Goal: Contribute content

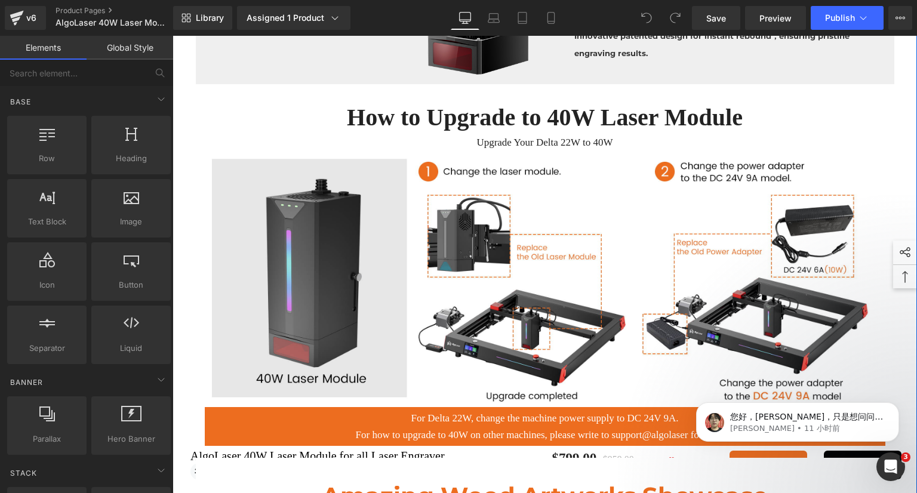
scroll to position [1910, 0]
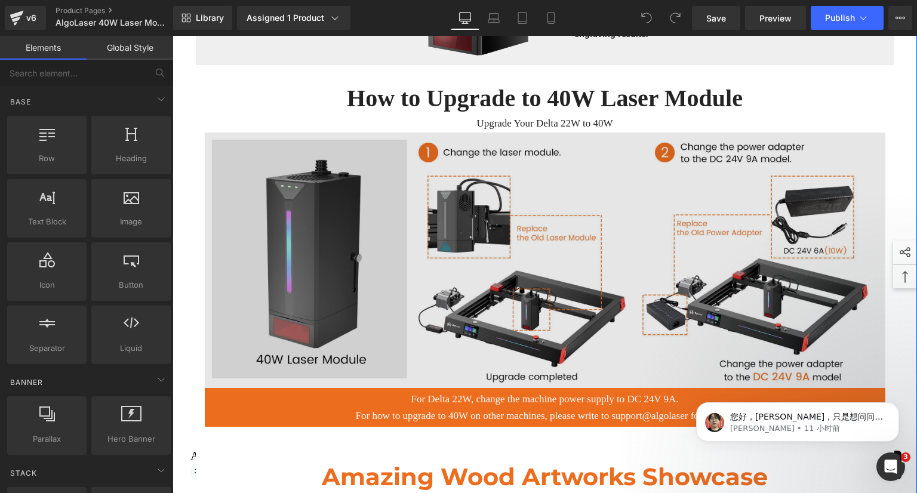
click at [529, 241] on img at bounding box center [545, 261] width 681 height 256
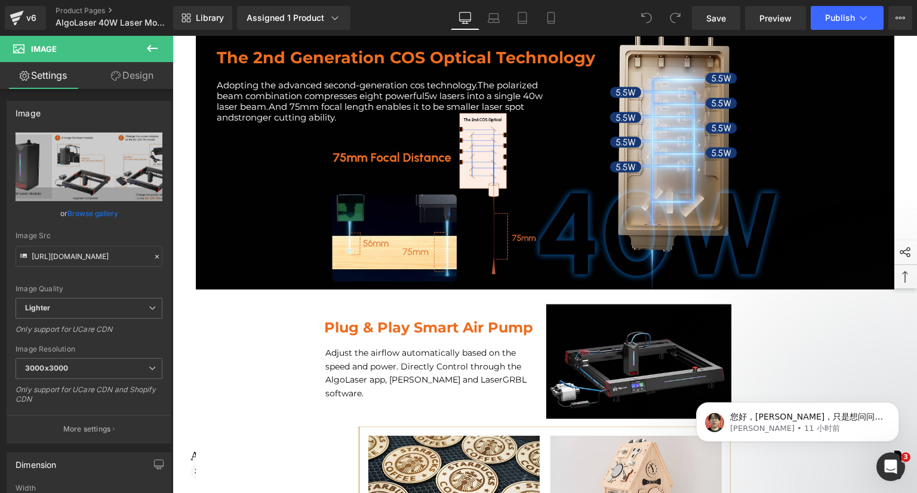
scroll to position [1134, 0]
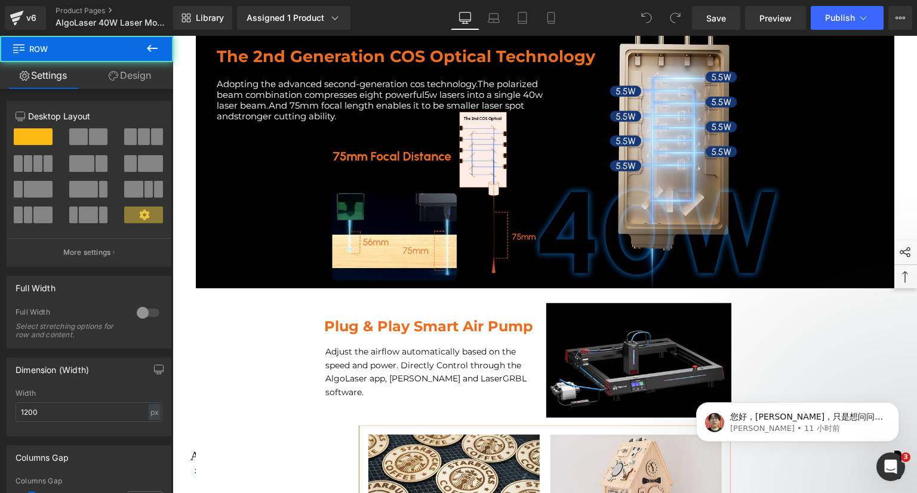
click at [523, 245] on div "The 2nd Generation COS Optical Technology Heading Adopting the advanced second-…" at bounding box center [545, 154] width 699 height 221
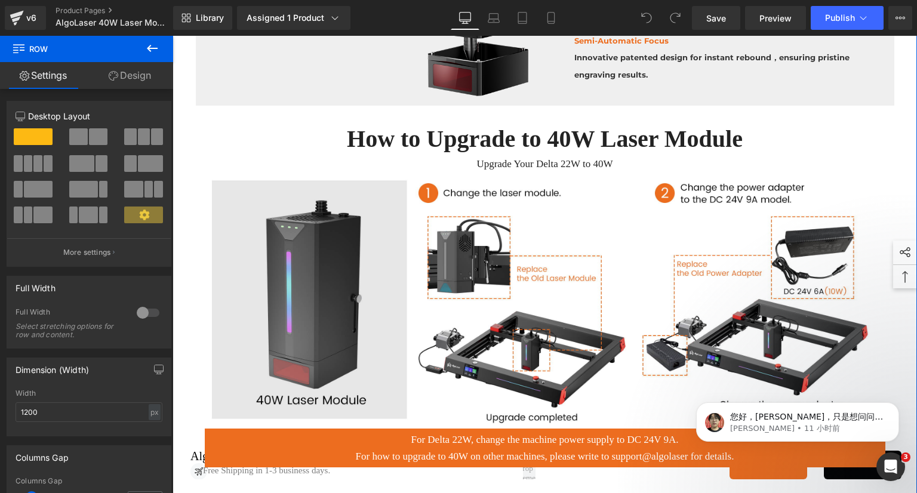
scroll to position [1851, 0]
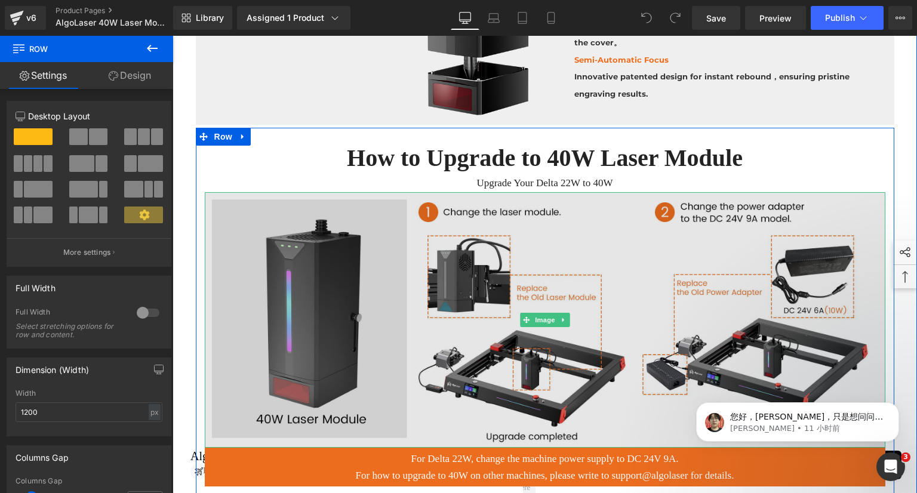
click at [610, 251] on img at bounding box center [545, 320] width 681 height 256
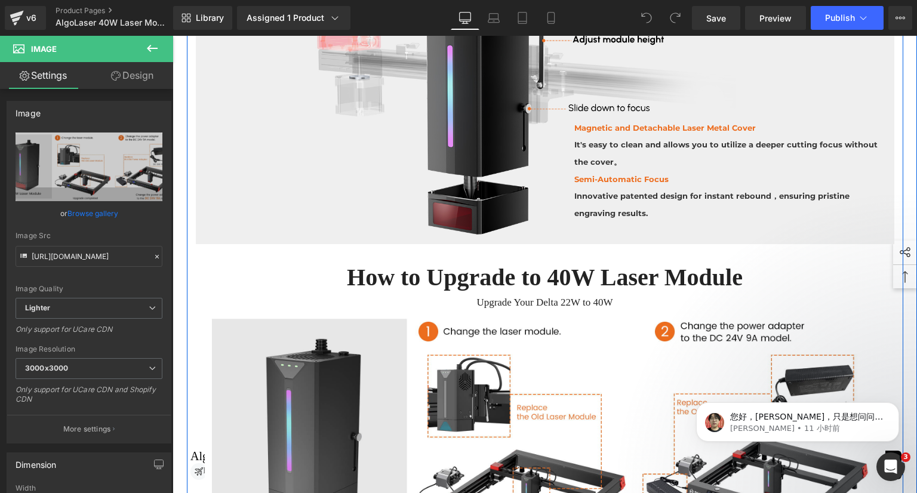
click at [368, 168] on div "Magnetic and Detachable Laser Metal Cover It's easy to clean and allows you to …" at bounding box center [545, 110] width 699 height 223
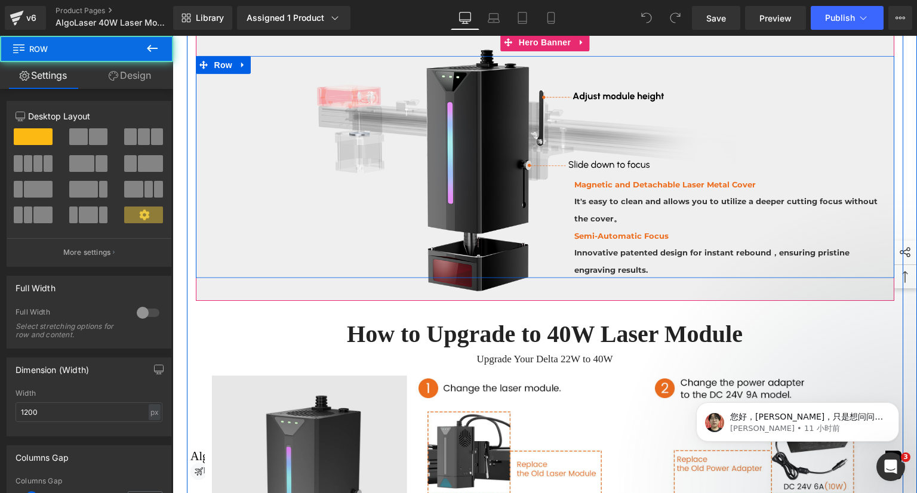
scroll to position [1552, 0]
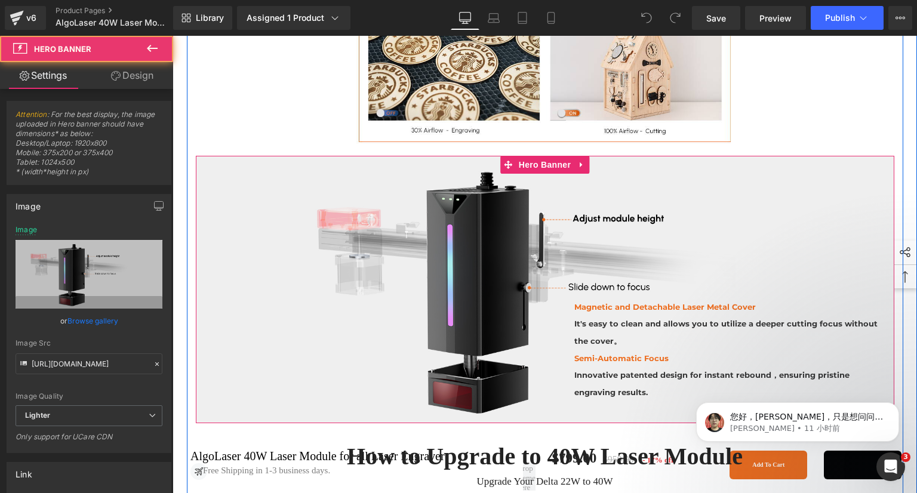
click at [377, 162] on div "Magnetic and Detachable Laser Metal Cover It's easy to clean and allows you to …" at bounding box center [545, 289] width 699 height 267
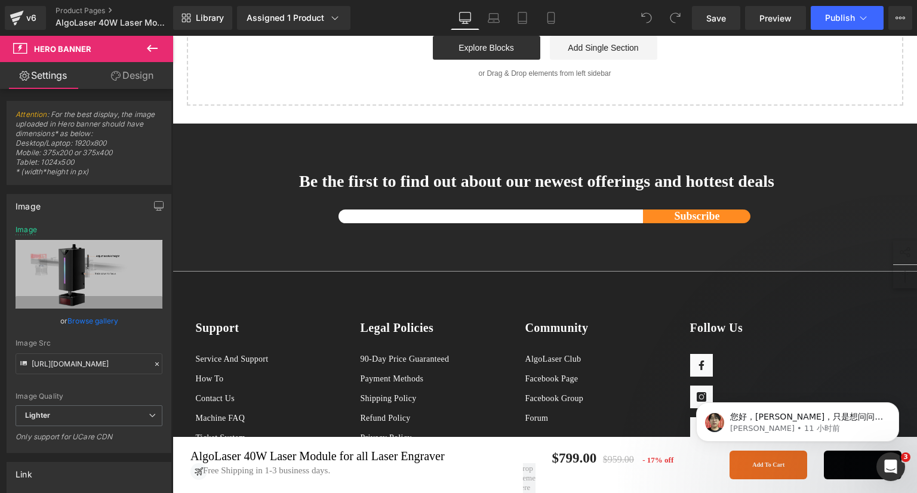
scroll to position [2995, 0]
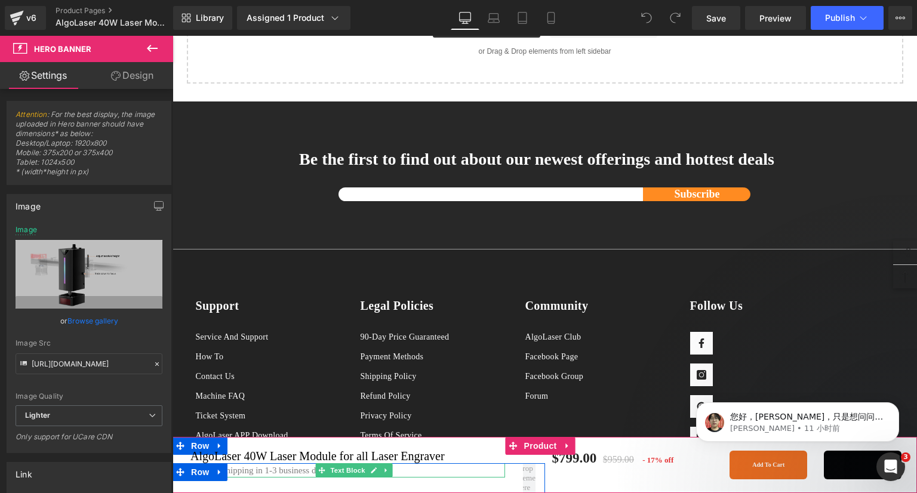
click at [275, 466] on span "Free Shipping in 1-3 business days." at bounding box center [266, 471] width 127 height 10
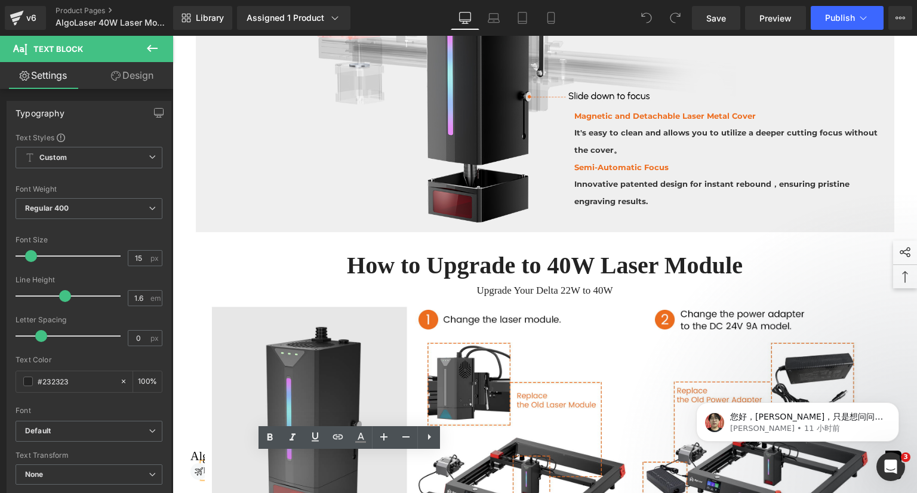
scroll to position [1741, 0]
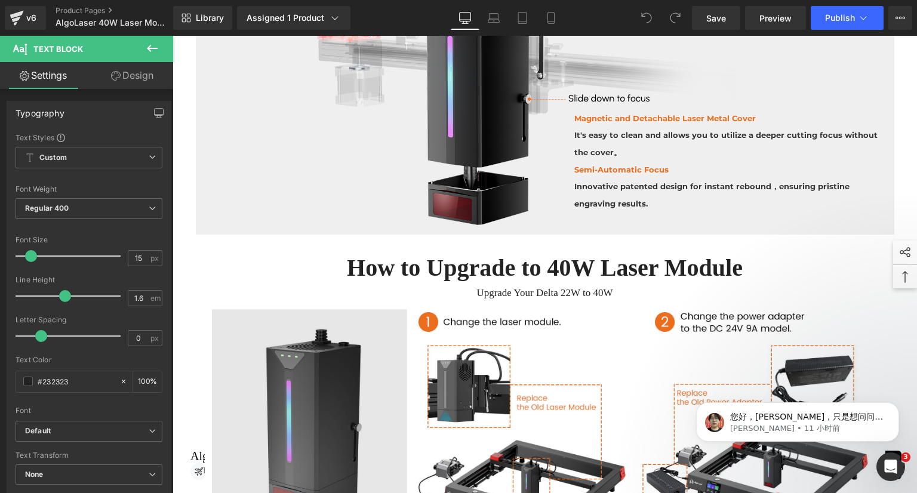
click at [150, 52] on icon at bounding box center [152, 48] width 14 height 14
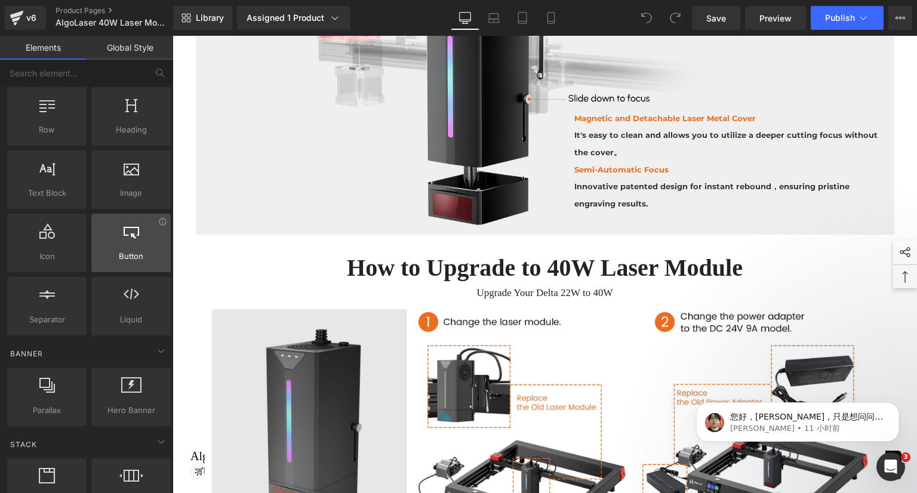
scroll to position [0, 0]
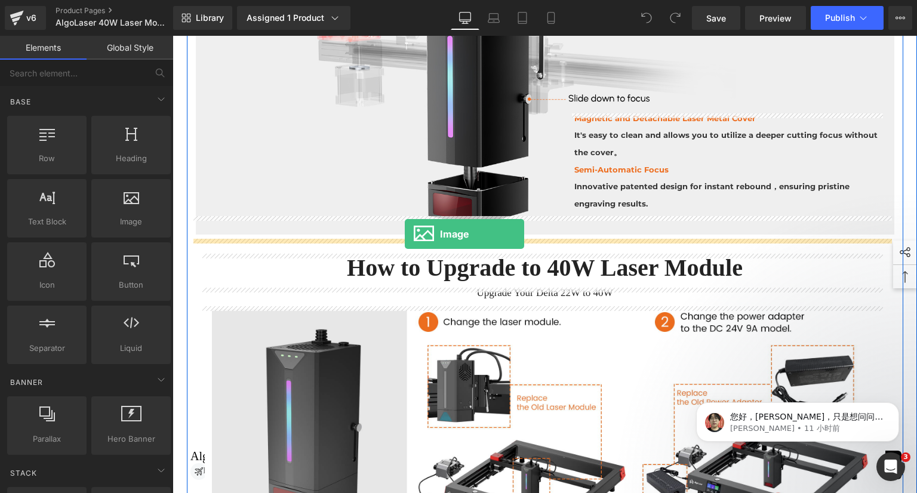
drag, startPoint x: 299, startPoint y: 254, endPoint x: 405, endPoint y: 234, distance: 107.6
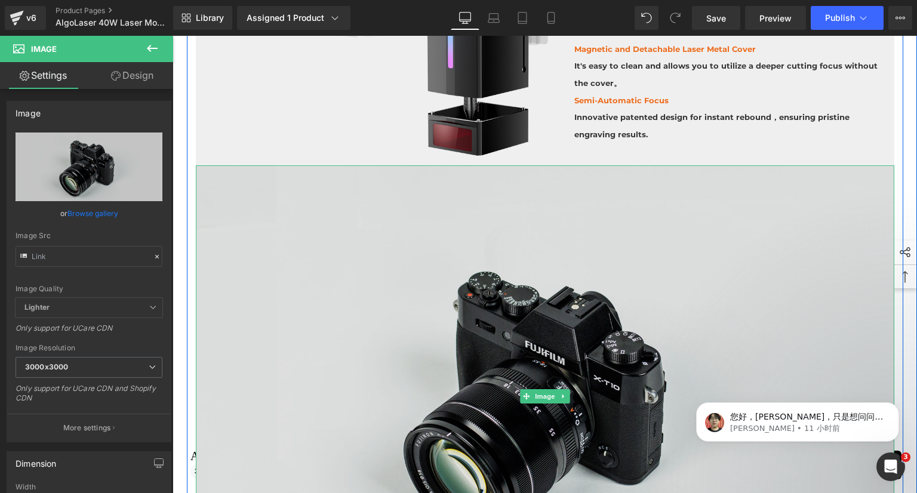
scroll to position [1980, 0]
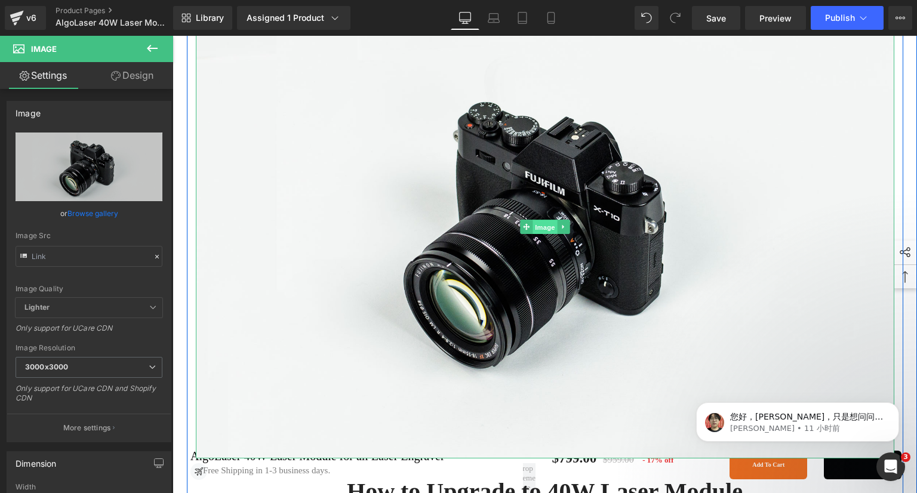
click at [541, 235] on span "Image" at bounding box center [545, 227] width 25 height 14
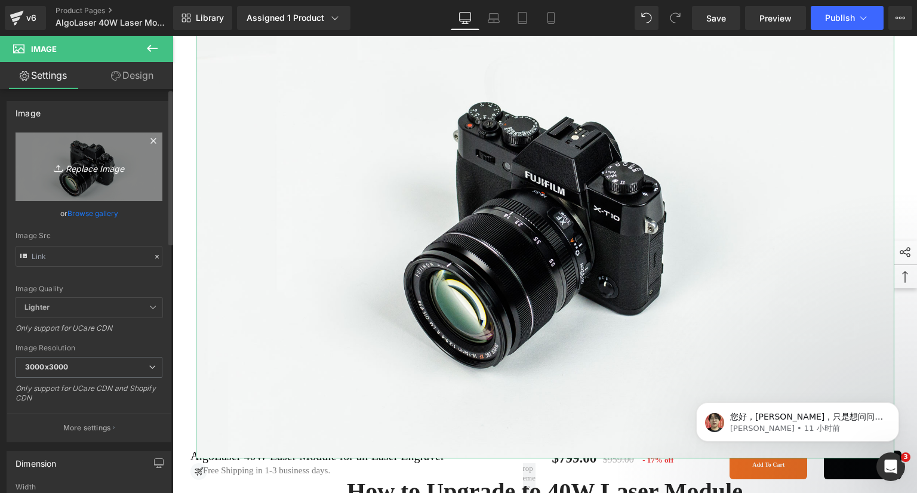
click at [70, 161] on icon "Replace Image" at bounding box center [89, 166] width 96 height 15
type input "C:\fakepath\40W模组详情页_08.jpg"
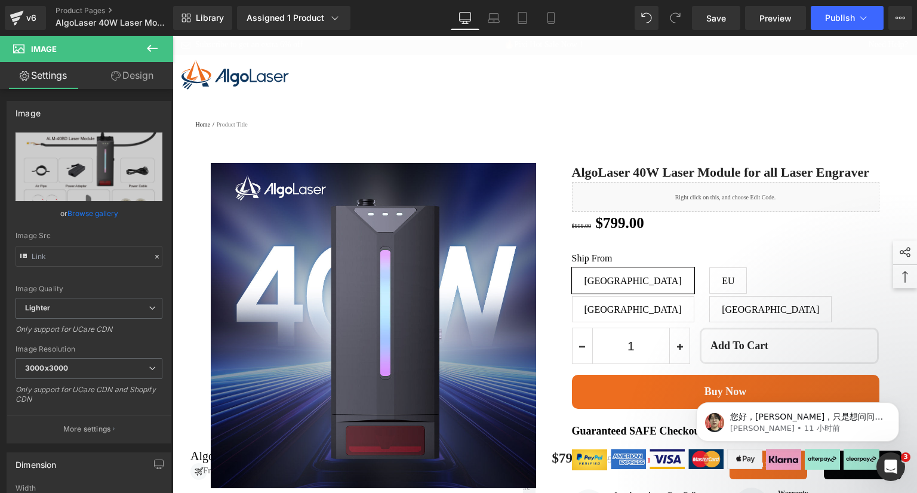
scroll to position [0, 0]
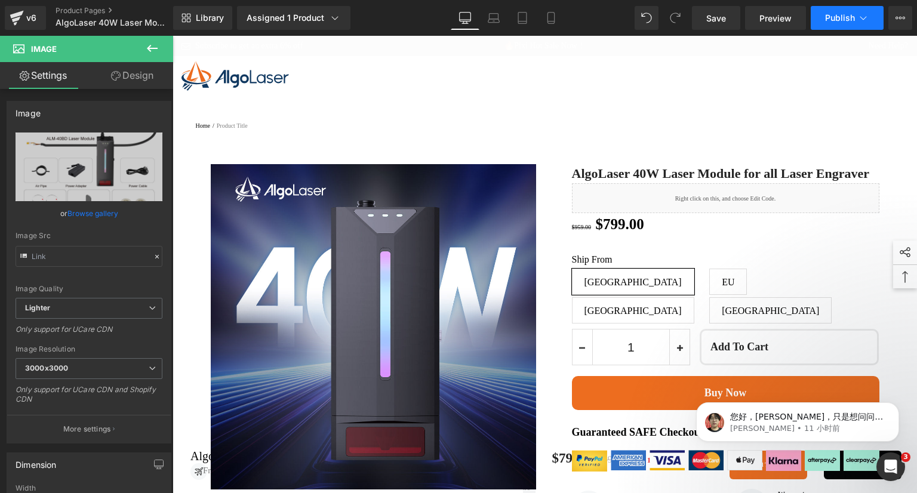
click at [830, 17] on span "Publish" at bounding box center [840, 18] width 30 height 10
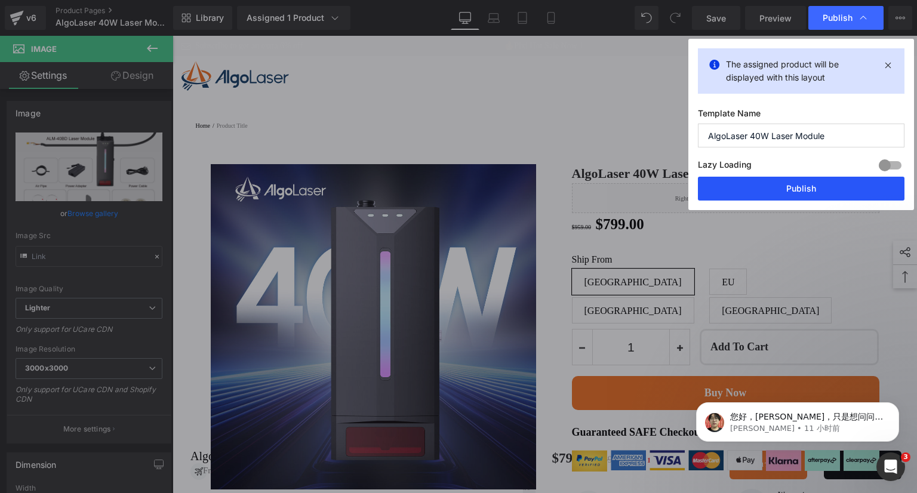
click at [832, 183] on button "Publish" at bounding box center [801, 189] width 207 height 24
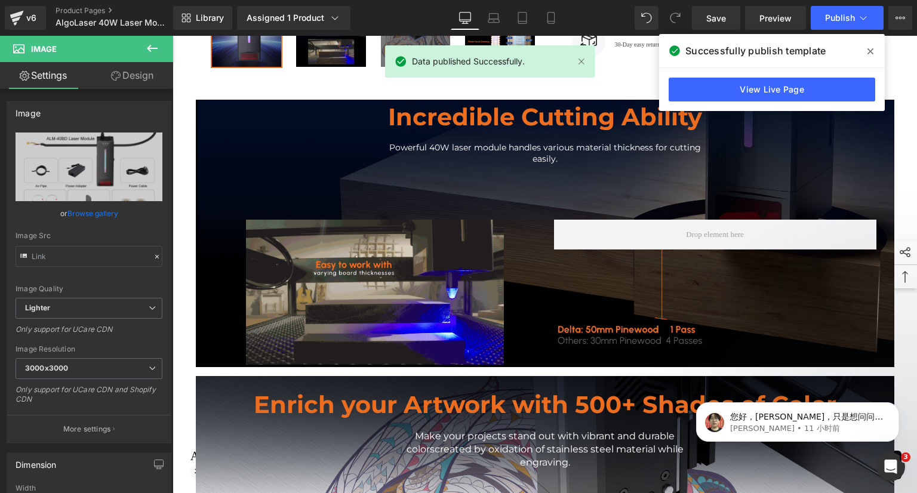
scroll to position [299, 0]
